Goal: Task Accomplishment & Management: Use online tool/utility

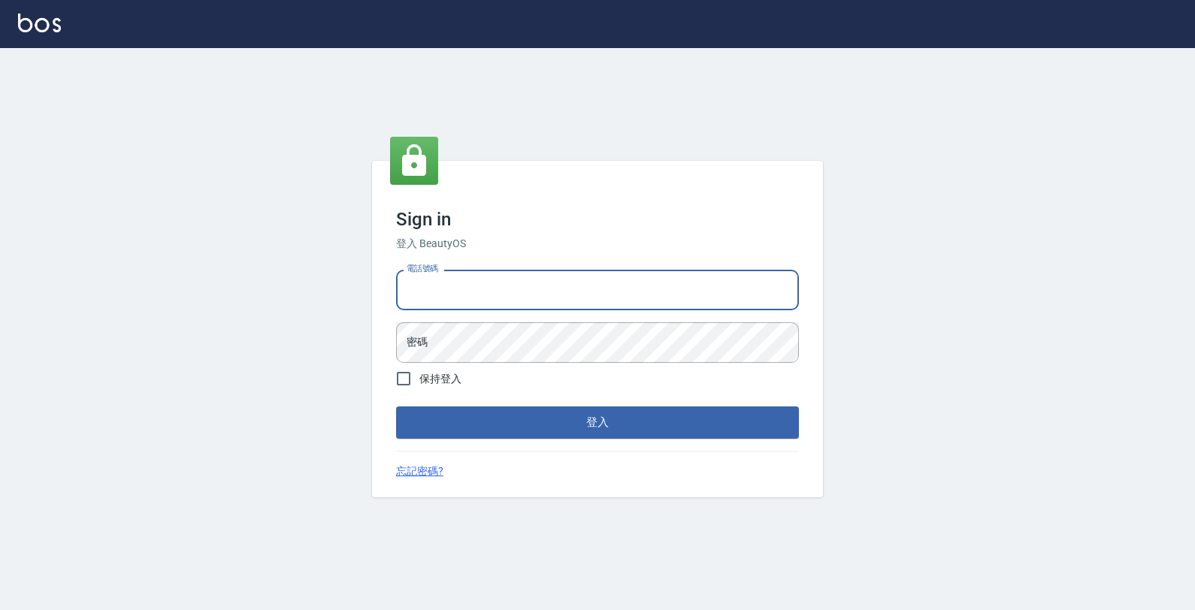
click at [775, 299] on input "電話號碼" at bounding box center [597, 290] width 403 height 41
click at [423, 294] on input "426909" at bounding box center [597, 290] width 403 height 41
type input "4265909"
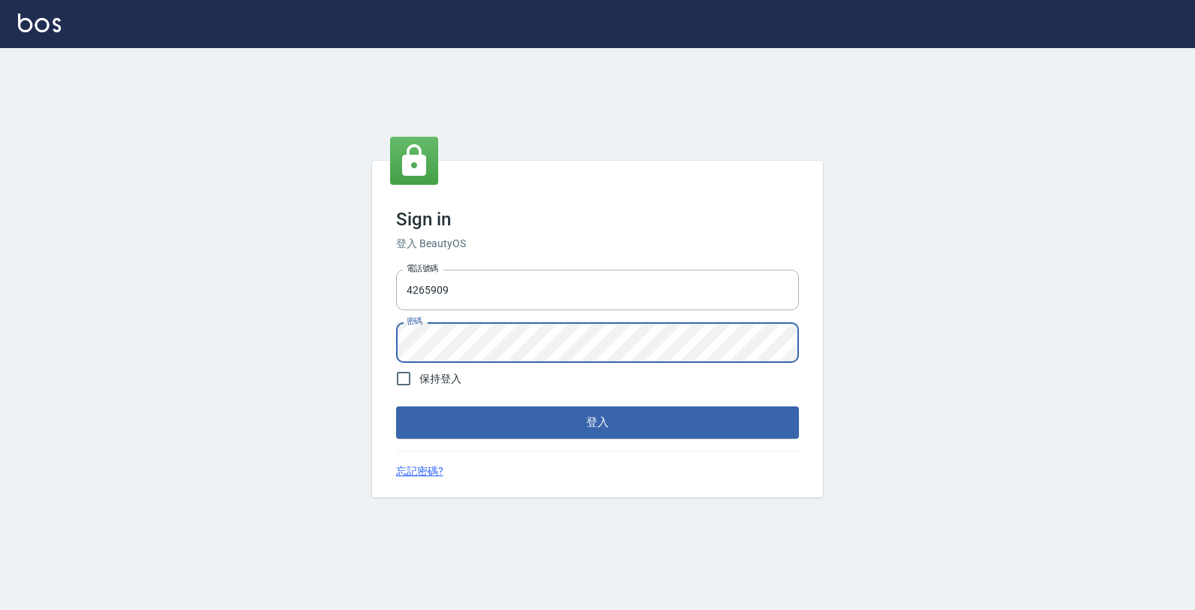
click at [396, 407] on button "登入" at bounding box center [597, 423] width 403 height 32
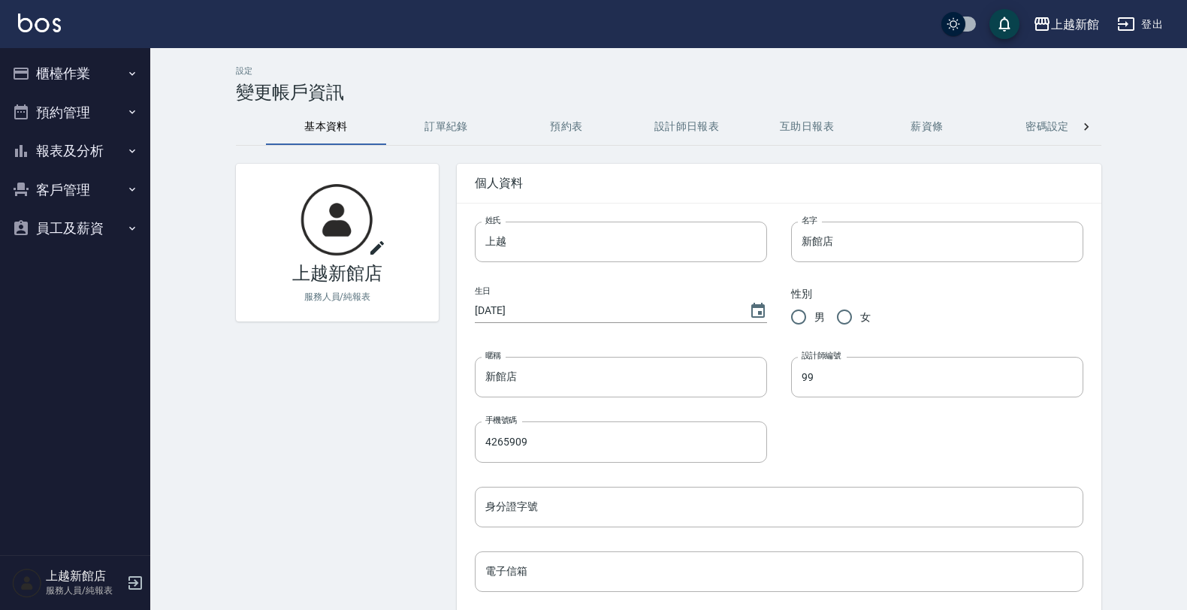
click at [110, 79] on button "櫃檯作業" at bounding box center [75, 73] width 138 height 39
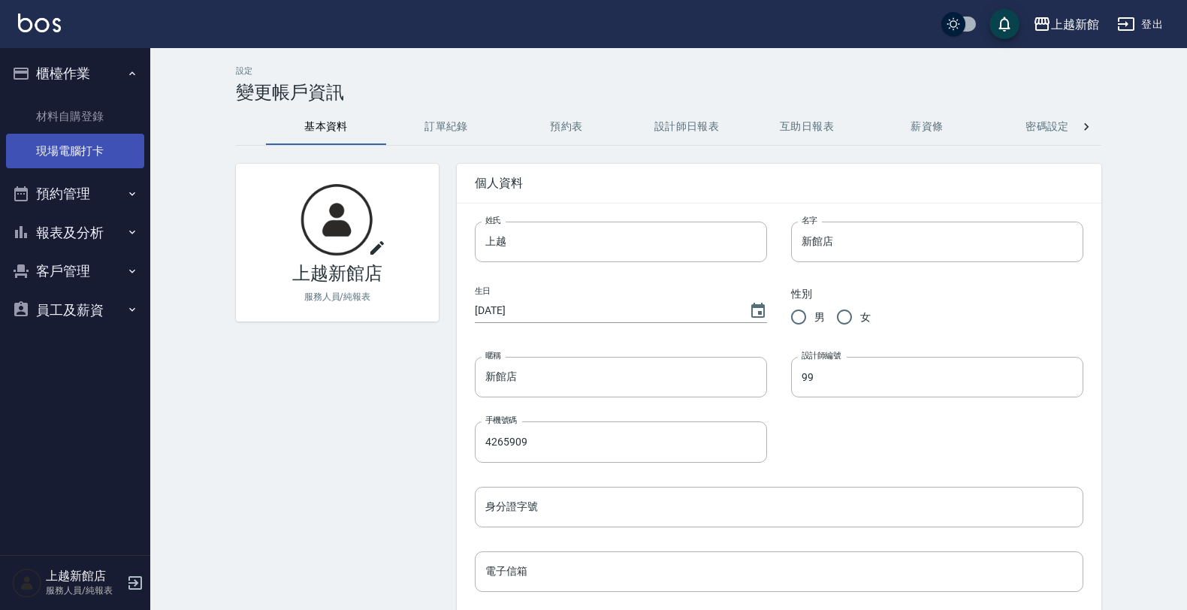
click at [91, 140] on link "現場電腦打卡" at bounding box center [75, 151] width 138 height 35
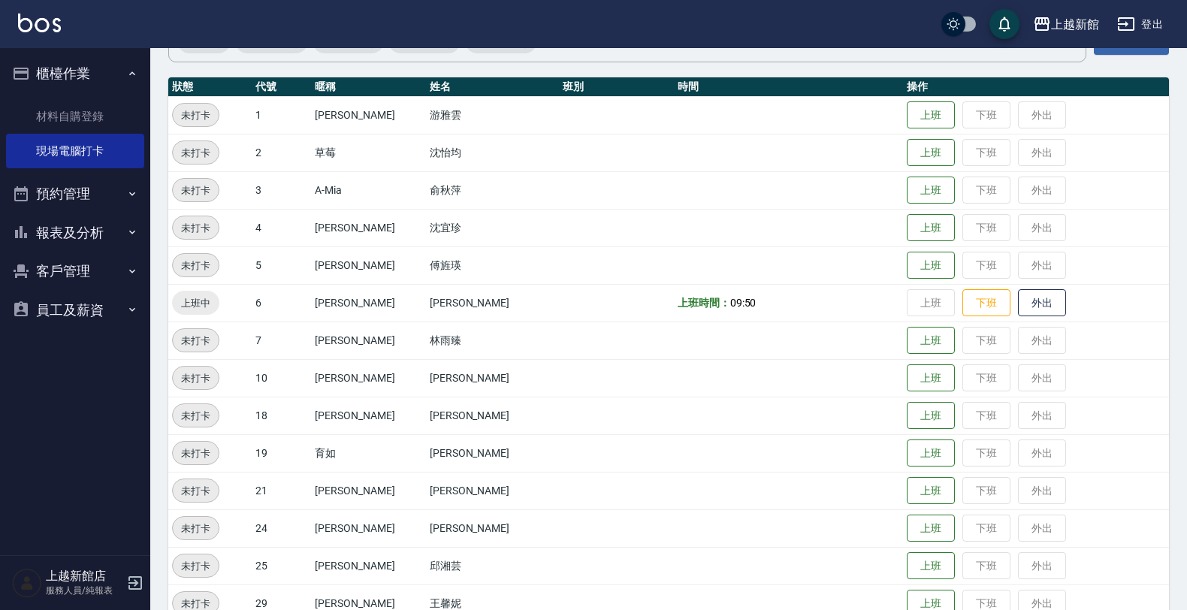
scroll to position [188, 0]
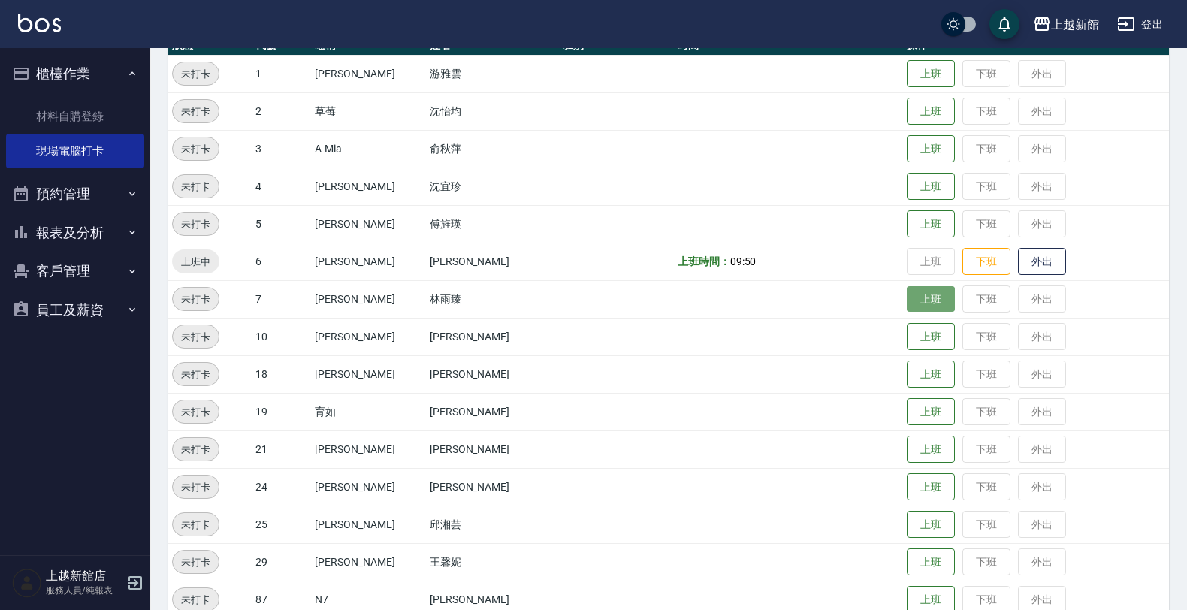
click at [930, 299] on button "上班" at bounding box center [931, 299] width 48 height 26
click at [907, 562] on button "上班" at bounding box center [931, 562] width 48 height 26
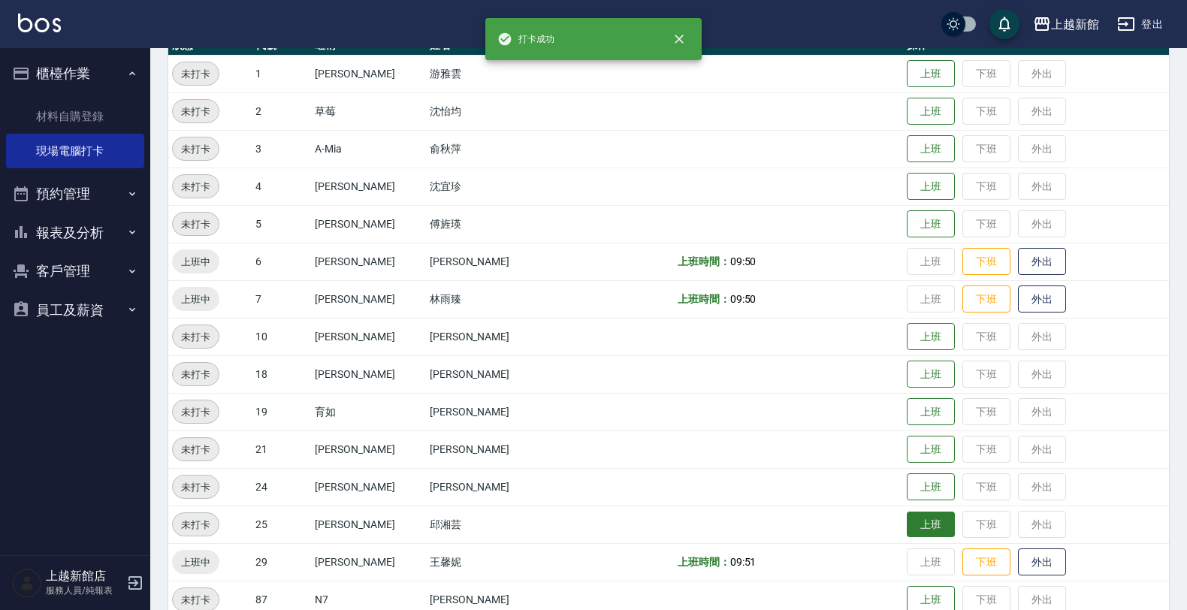
click at [919, 521] on button "上班" at bounding box center [931, 525] width 48 height 26
click at [925, 482] on button "上班" at bounding box center [931, 487] width 48 height 26
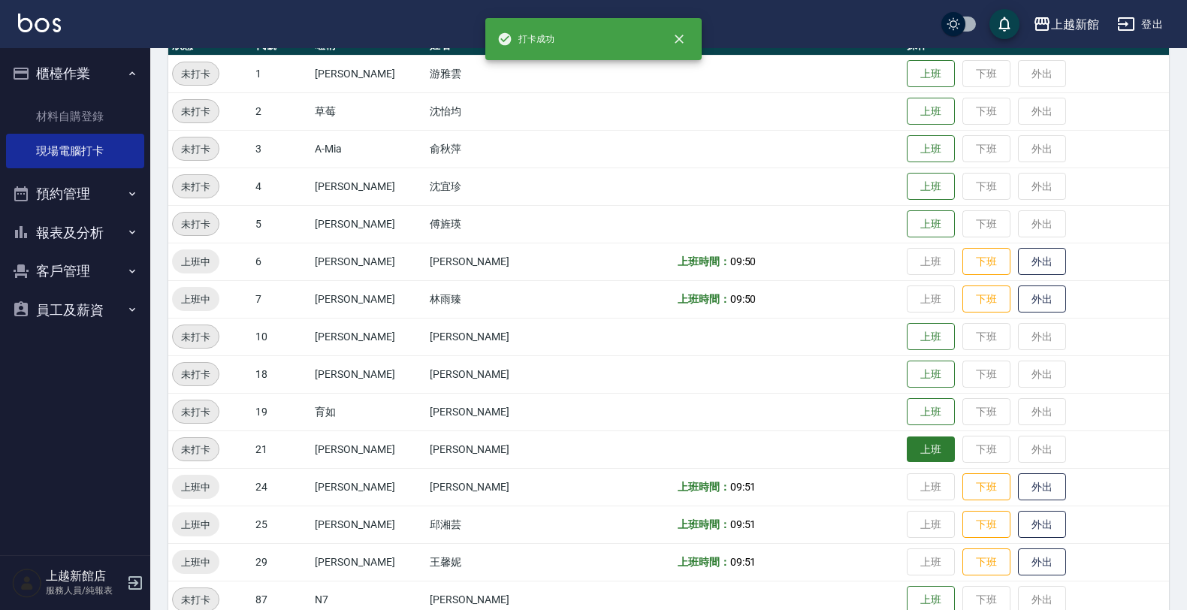
click at [910, 451] on button "上班" at bounding box center [931, 450] width 48 height 26
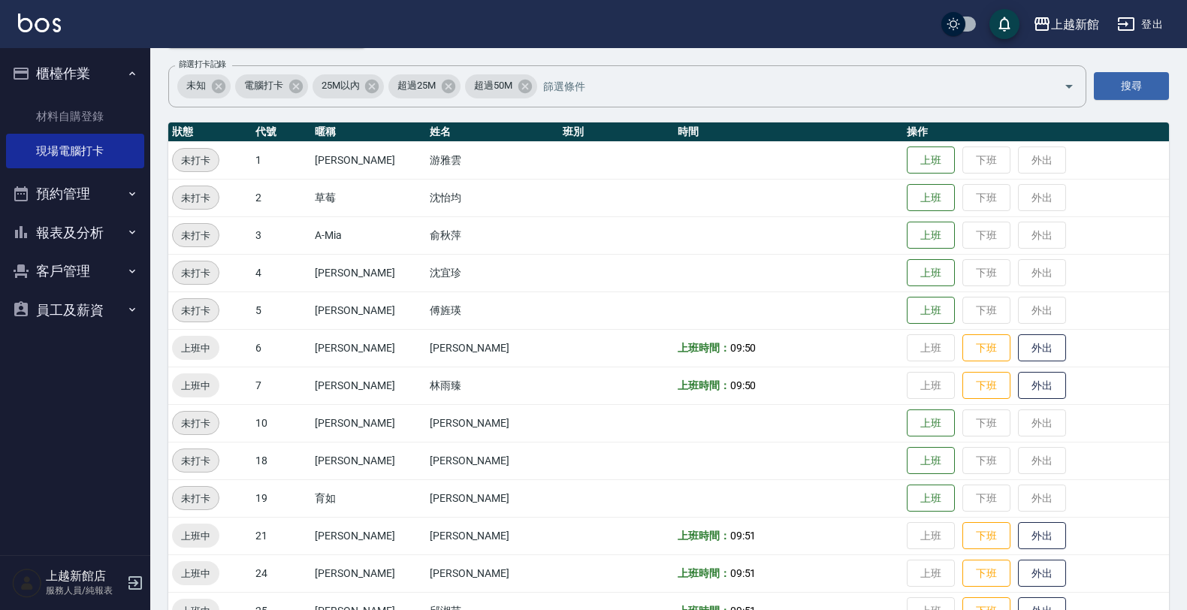
scroll to position [0, 0]
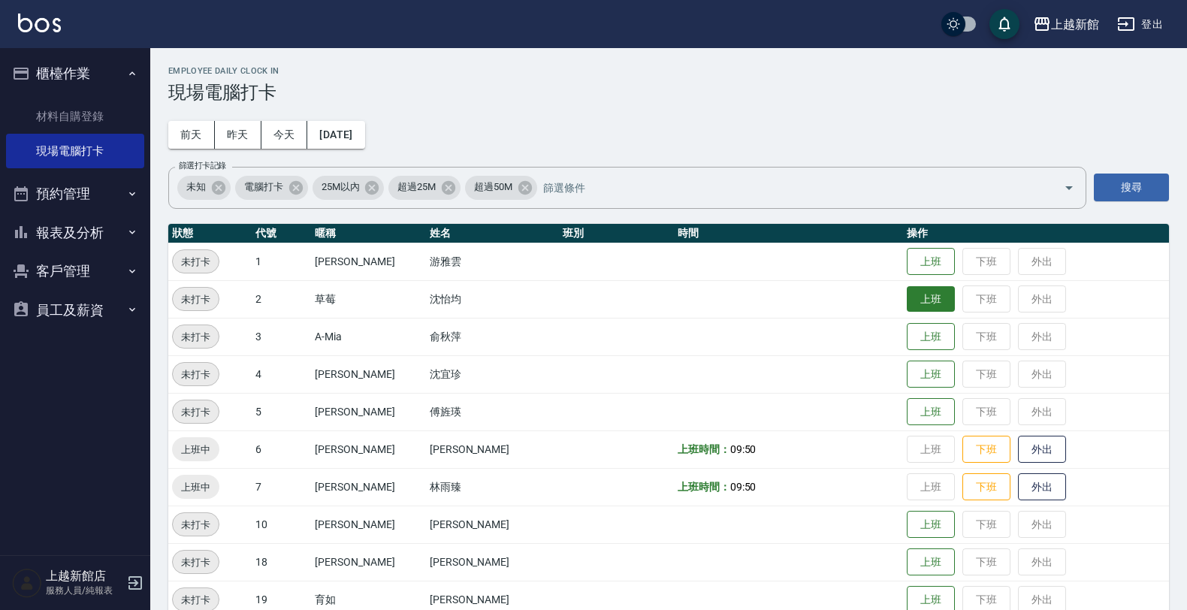
click at [924, 301] on button "上班" at bounding box center [931, 299] width 48 height 26
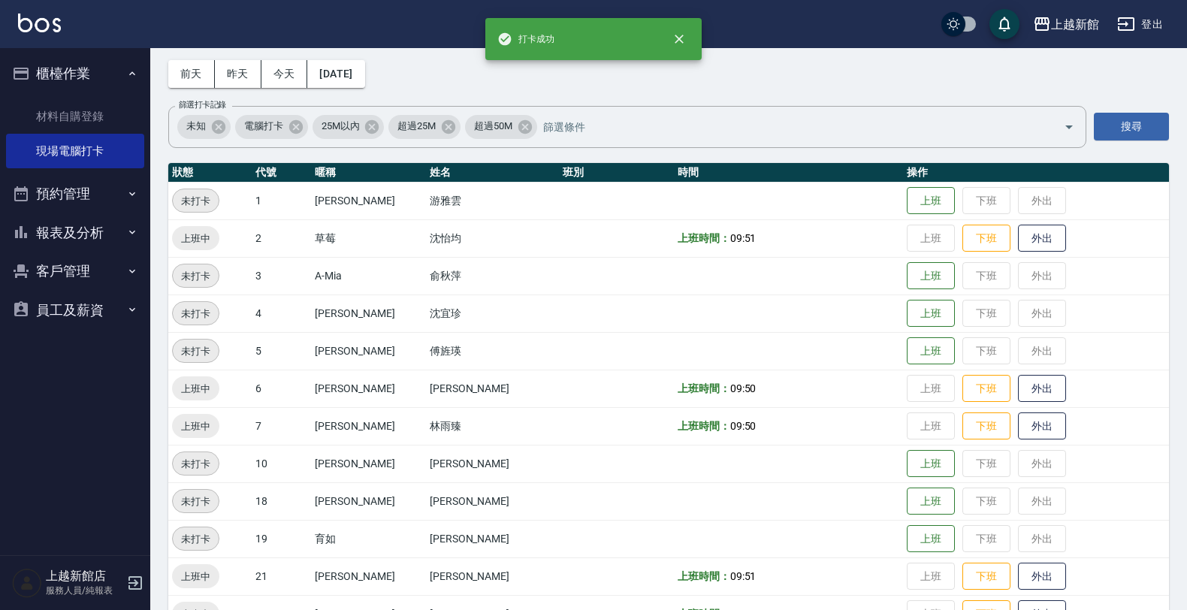
scroll to position [94, 0]
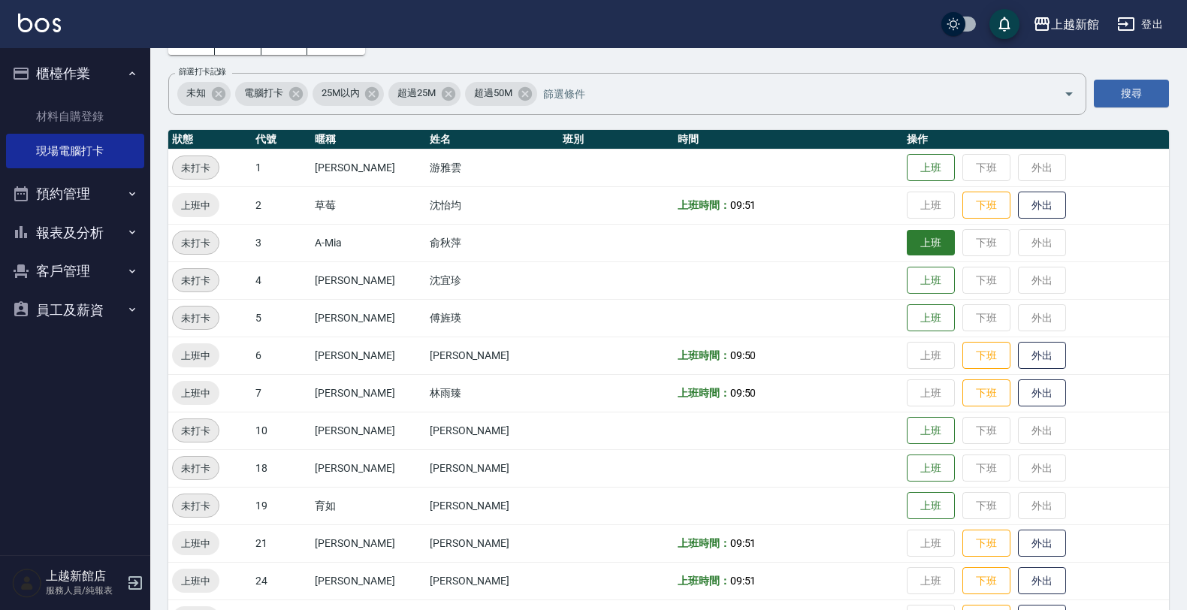
click at [907, 246] on button "上班" at bounding box center [931, 243] width 48 height 26
click at [907, 472] on button "上班" at bounding box center [931, 468] width 48 height 26
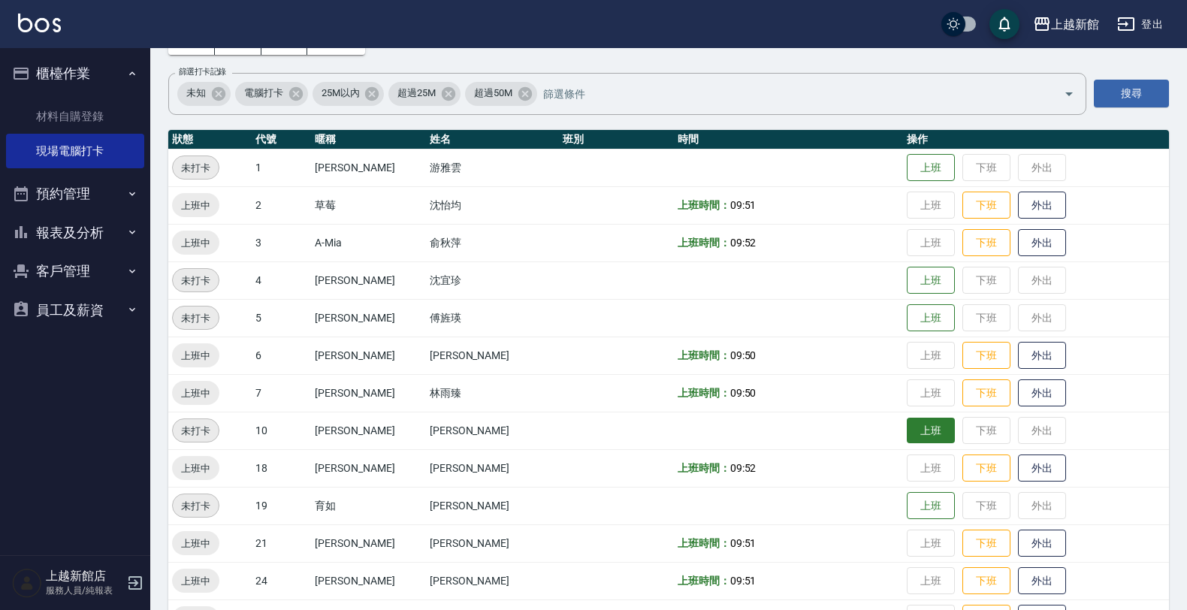
click at [907, 434] on button "上班" at bounding box center [931, 431] width 48 height 26
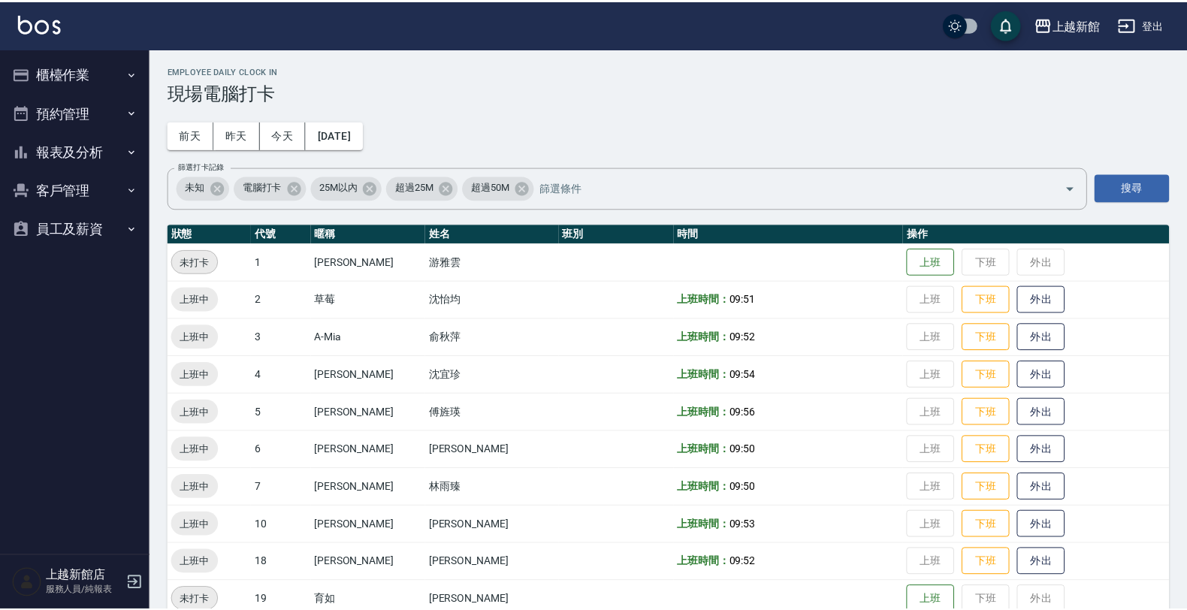
scroll to position [95, 0]
